Goal: Use online tool/utility: Utilize a website feature to perform a specific function

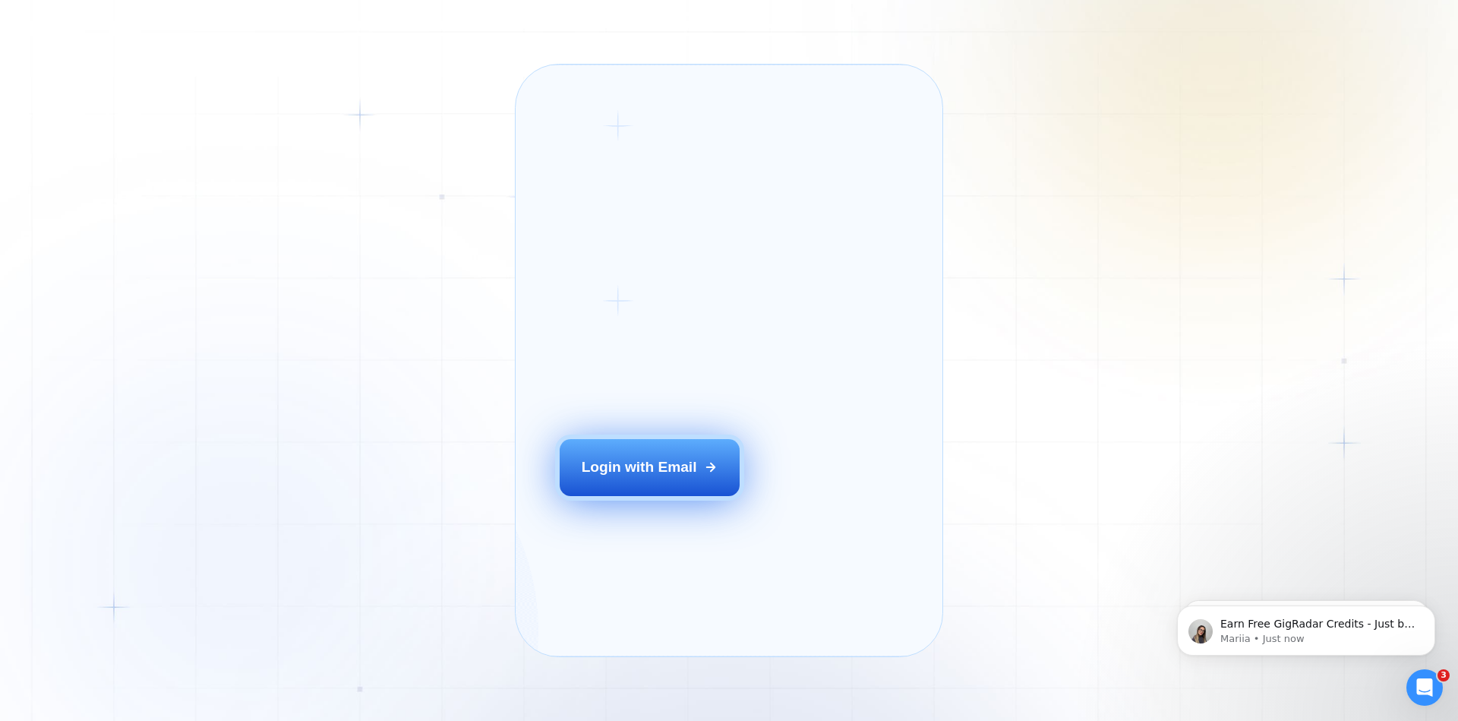
click at [638, 486] on button "Login with Email" at bounding box center [650, 467] width 181 height 56
click at [671, 477] on div "Login with Email" at bounding box center [639, 467] width 115 height 20
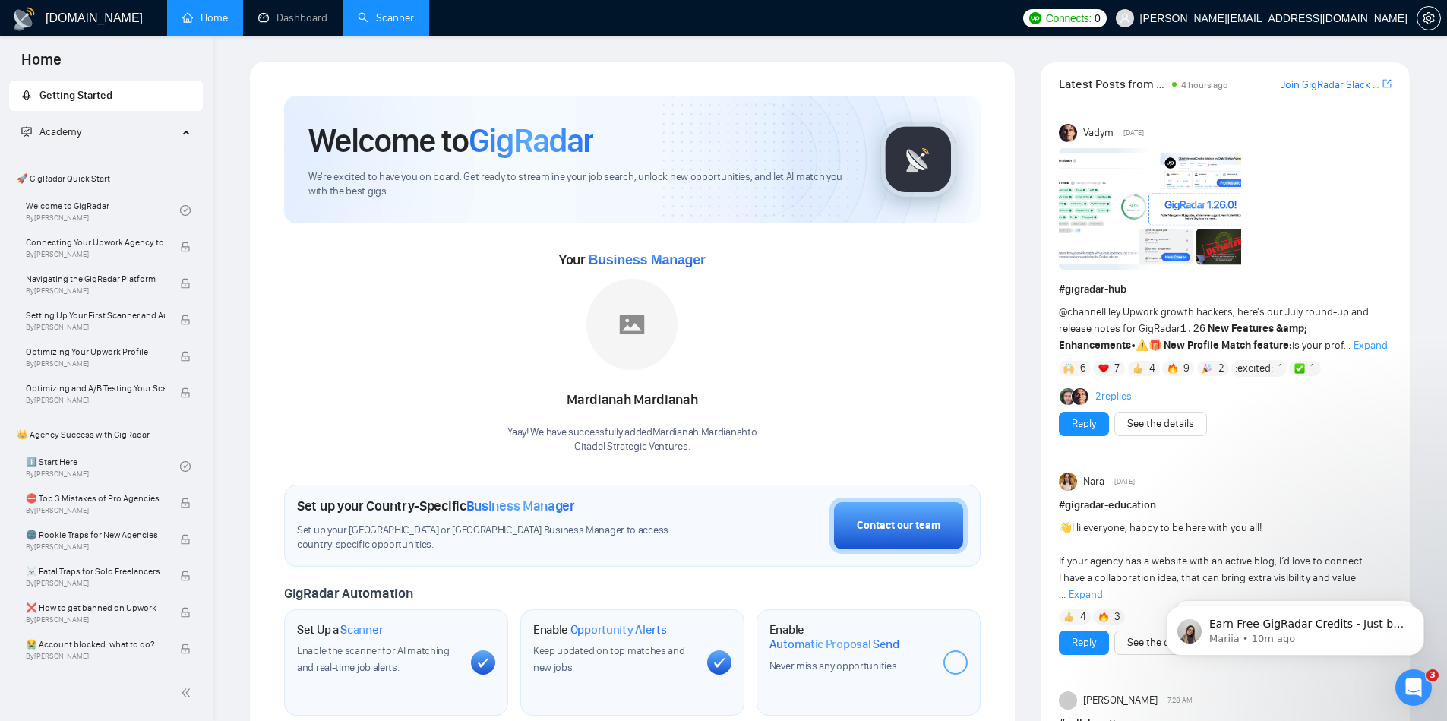
click at [390, 21] on link "Scanner" at bounding box center [386, 17] width 56 height 13
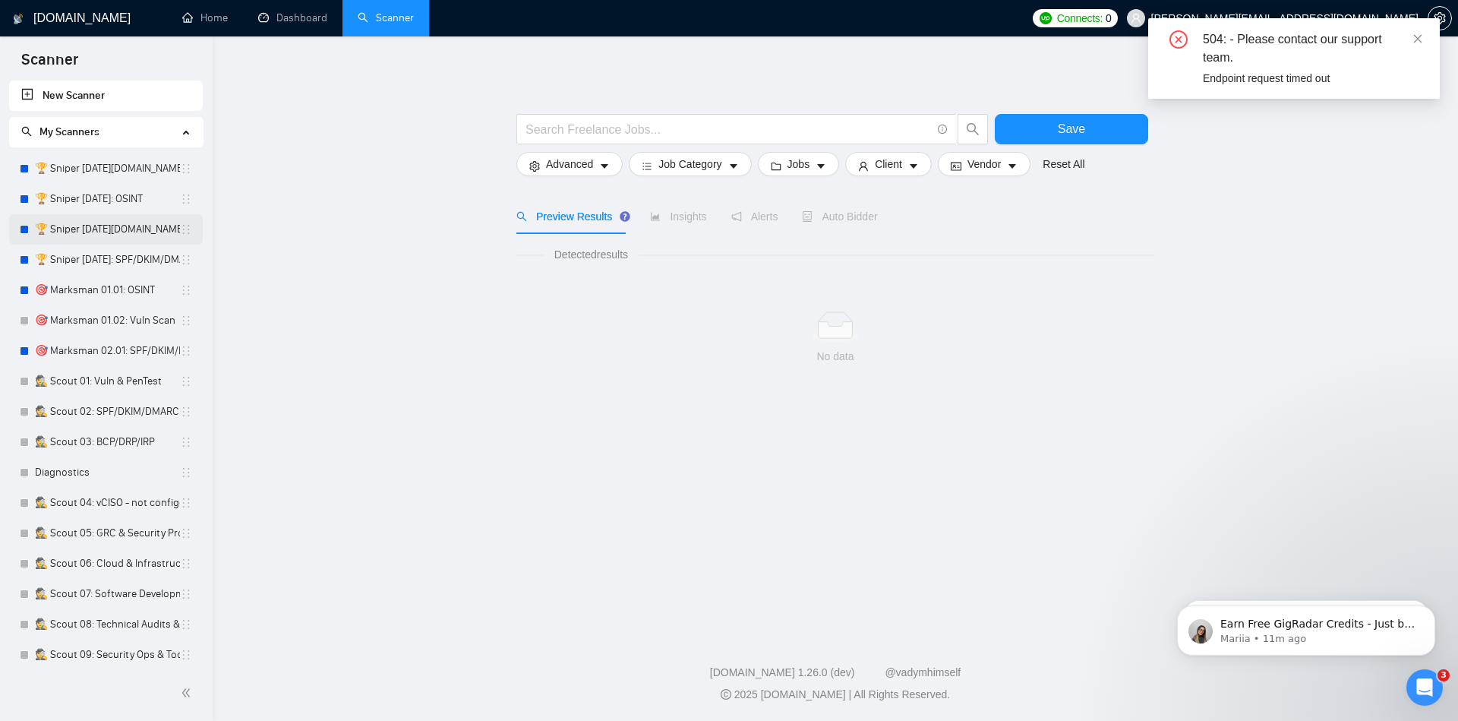
click at [145, 224] on link "🏆 Sniper 02.01.01.US: SPF/DKIM/DMARC" at bounding box center [107, 229] width 145 height 30
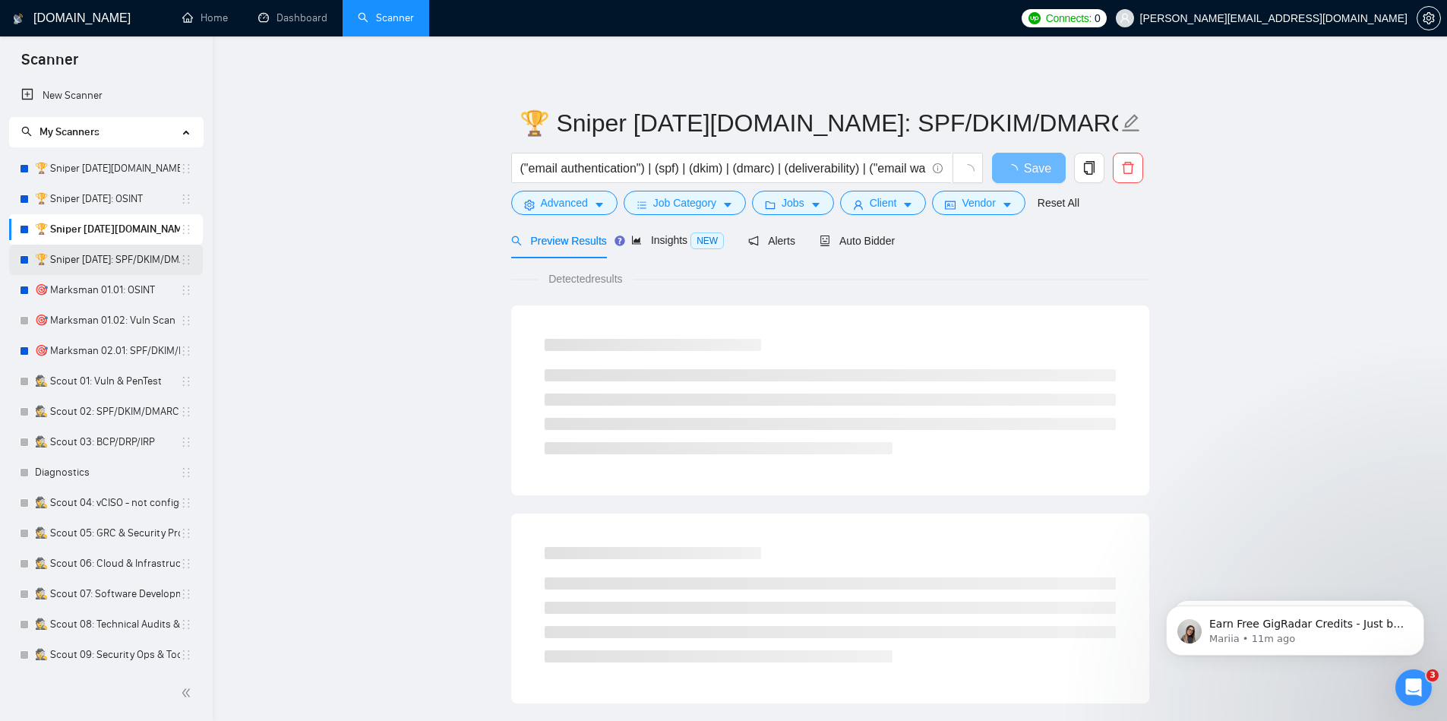
click at [165, 248] on link "🏆 Sniper 02.01.01: SPF/DKIM/DMARC" at bounding box center [107, 260] width 145 height 30
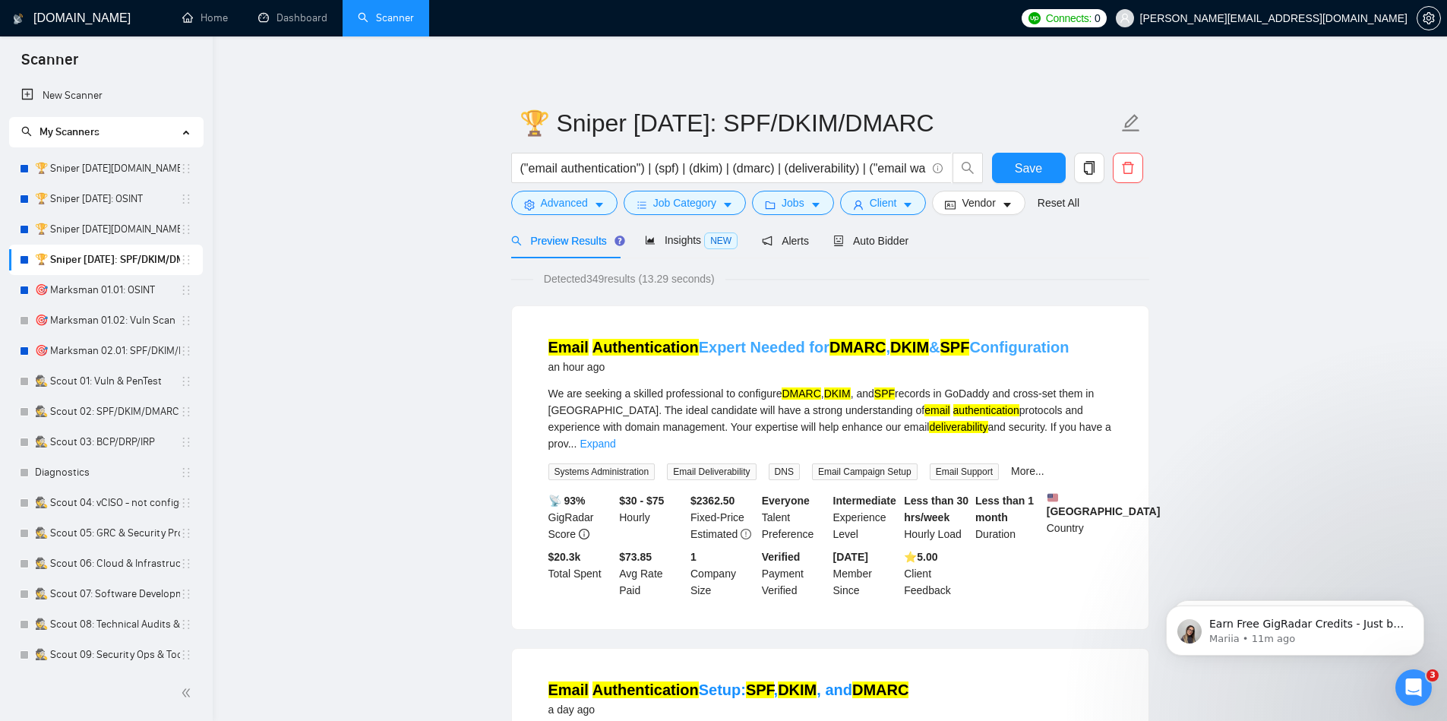
click at [684, 345] on mark "Authentication" at bounding box center [645, 347] width 106 height 17
